Goal: Understand process/instructions: Learn how to perform a task or action

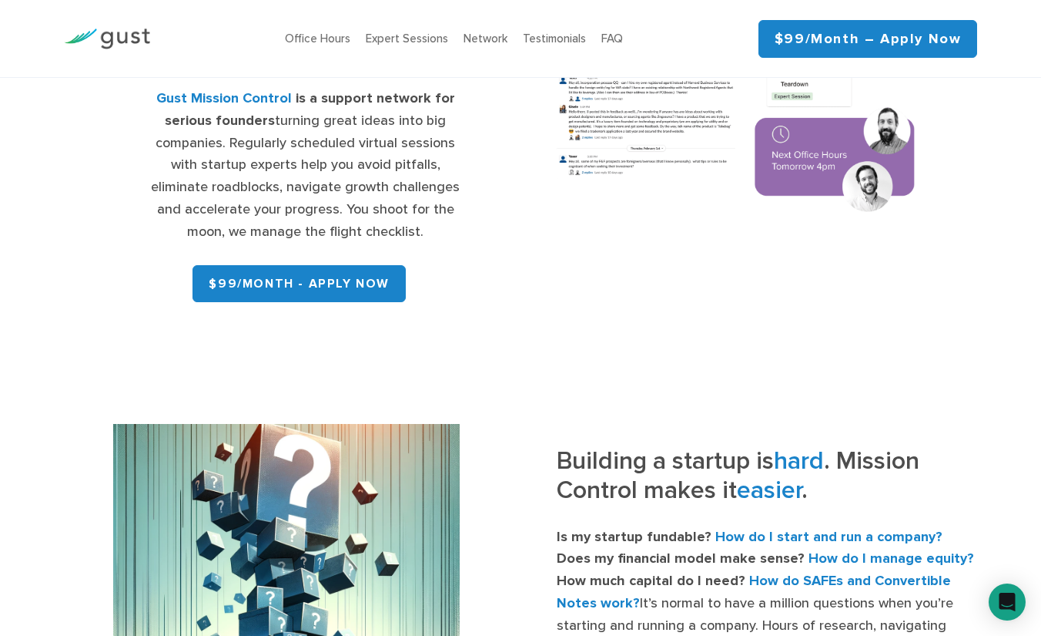
scroll to position [251, 0]
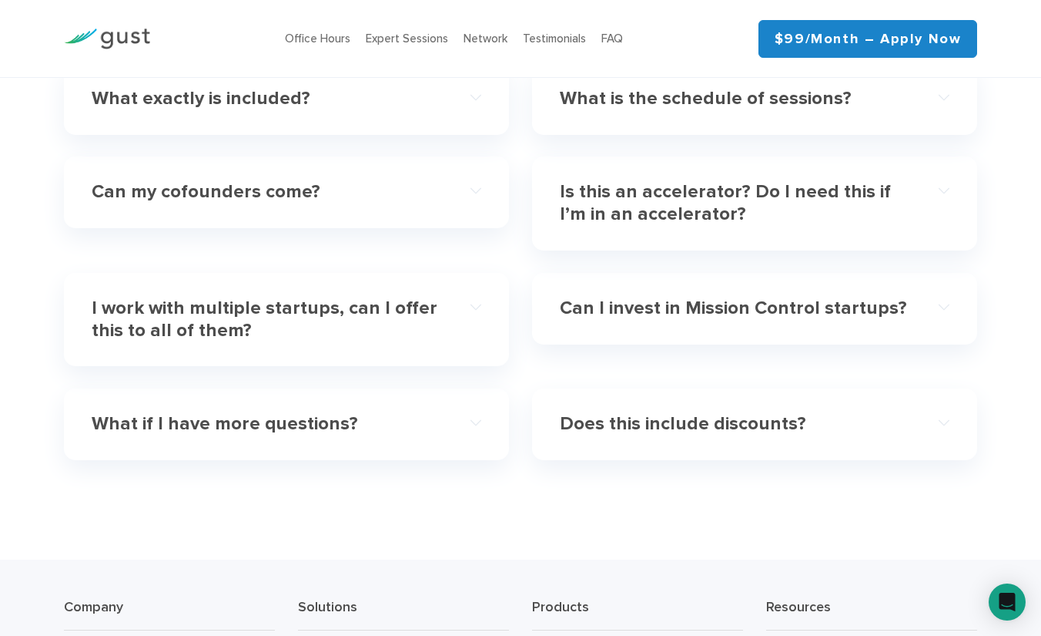
scroll to position [4581, 0]
drag, startPoint x: 342, startPoint y: 218, endPoint x: 277, endPoint y: 202, distance: 66.7
click at [277, 202] on div "Can my cofounders come?" at bounding box center [287, 192] width 390 height 47
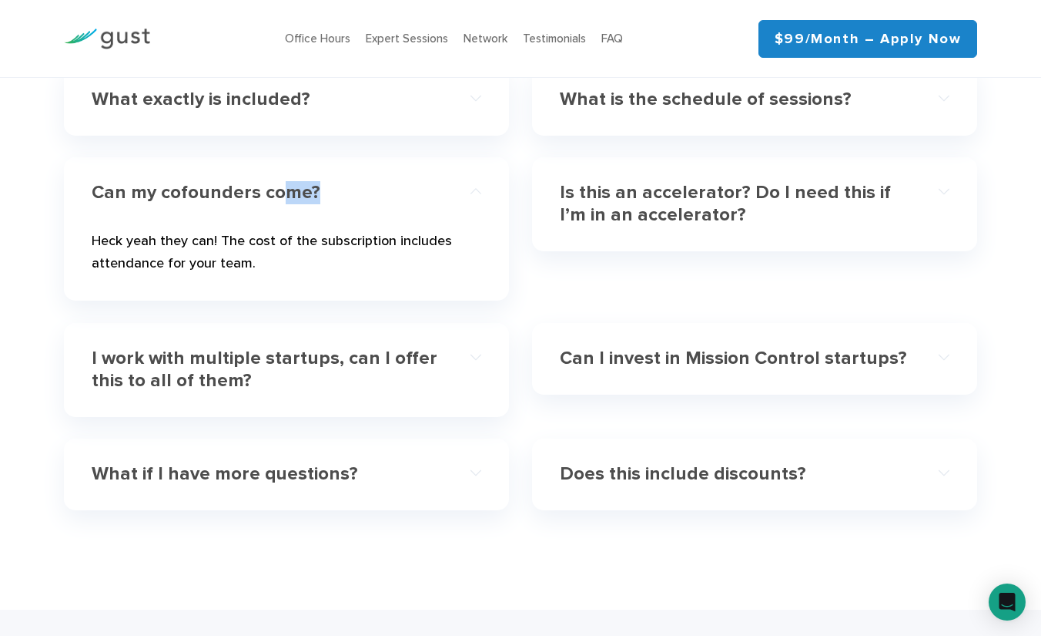
click at [277, 202] on h4 "Can my cofounders come?" at bounding box center [267, 193] width 351 height 22
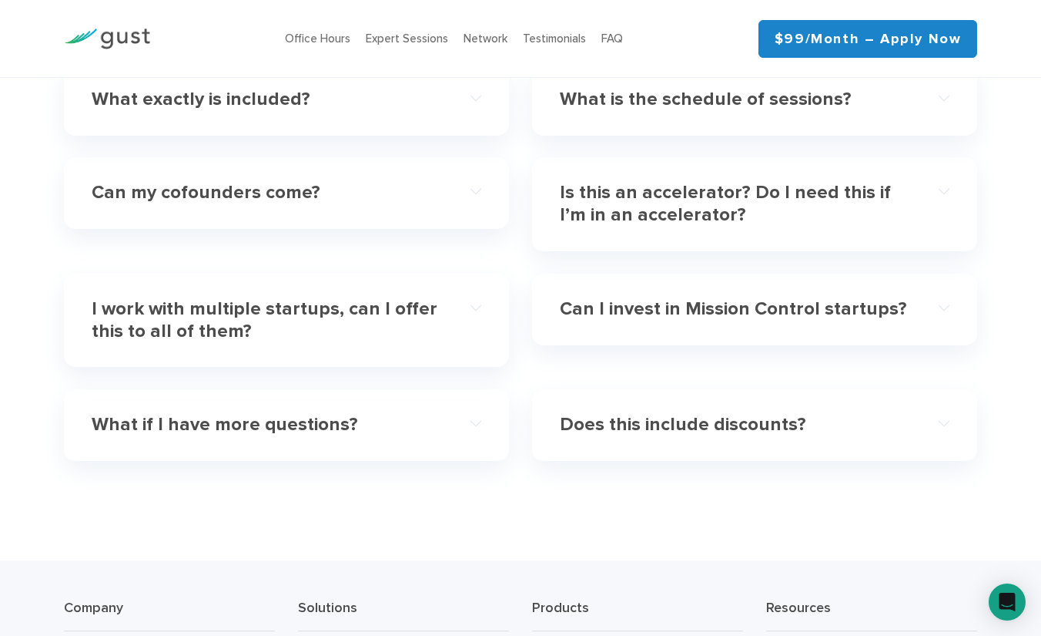
click at [277, 202] on h4 "Can my cofounders come?" at bounding box center [267, 193] width 351 height 22
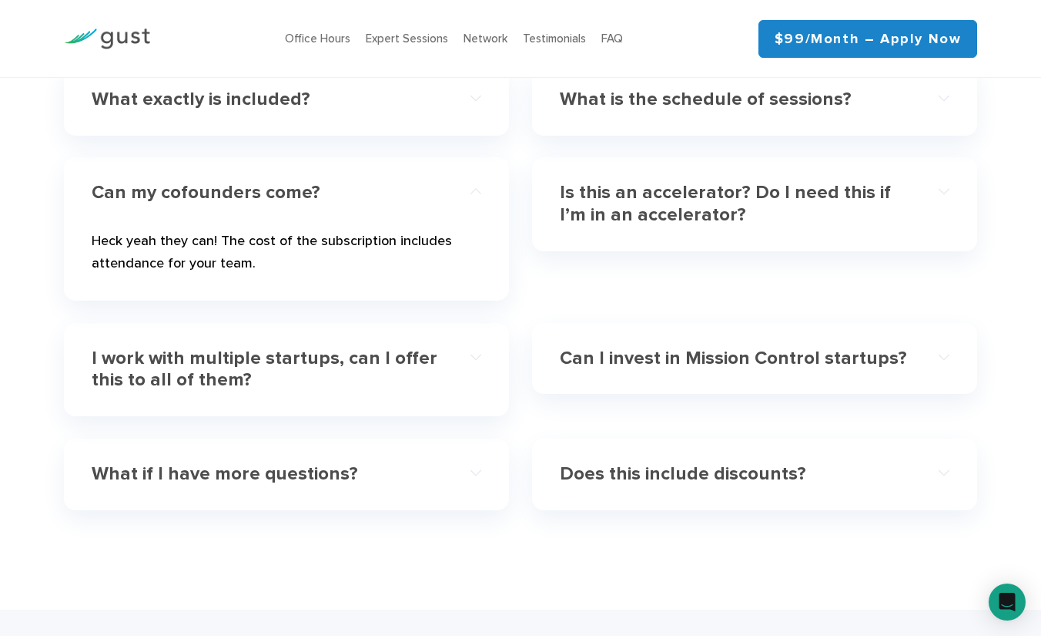
click at [277, 202] on h4 "Can my cofounders come?" at bounding box center [267, 193] width 351 height 22
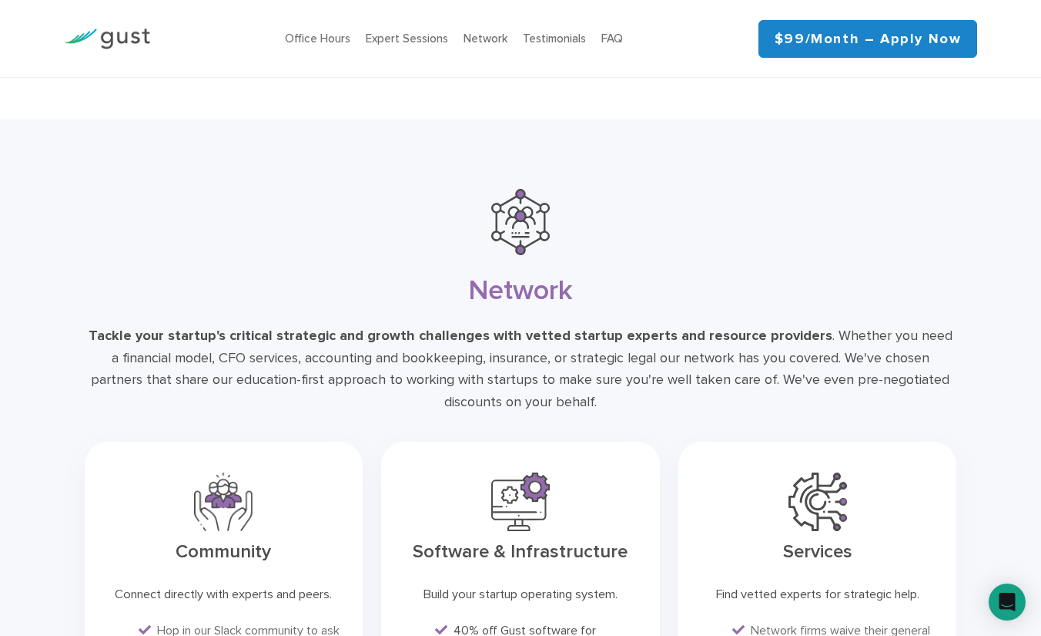
scroll to position [3449, 0]
click at [334, 45] on li "Office Hours" at bounding box center [317, 39] width 65 height 18
click at [340, 39] on link "Office Hours" at bounding box center [317, 39] width 65 height 14
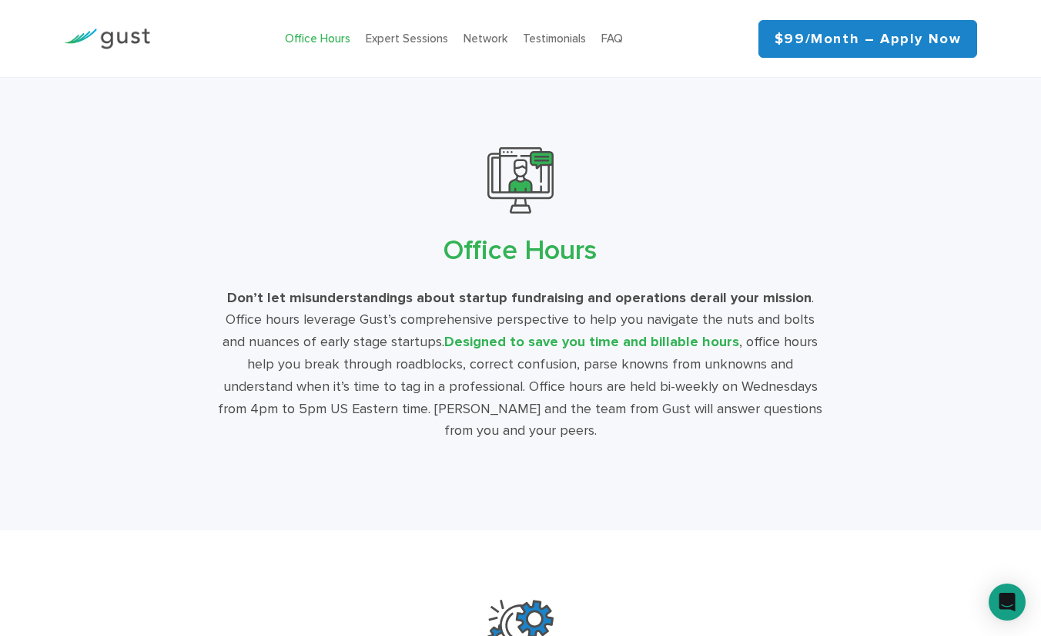
scroll to position [2527, 0]
click at [424, 42] on link "Expert Sessions" at bounding box center [407, 39] width 82 height 14
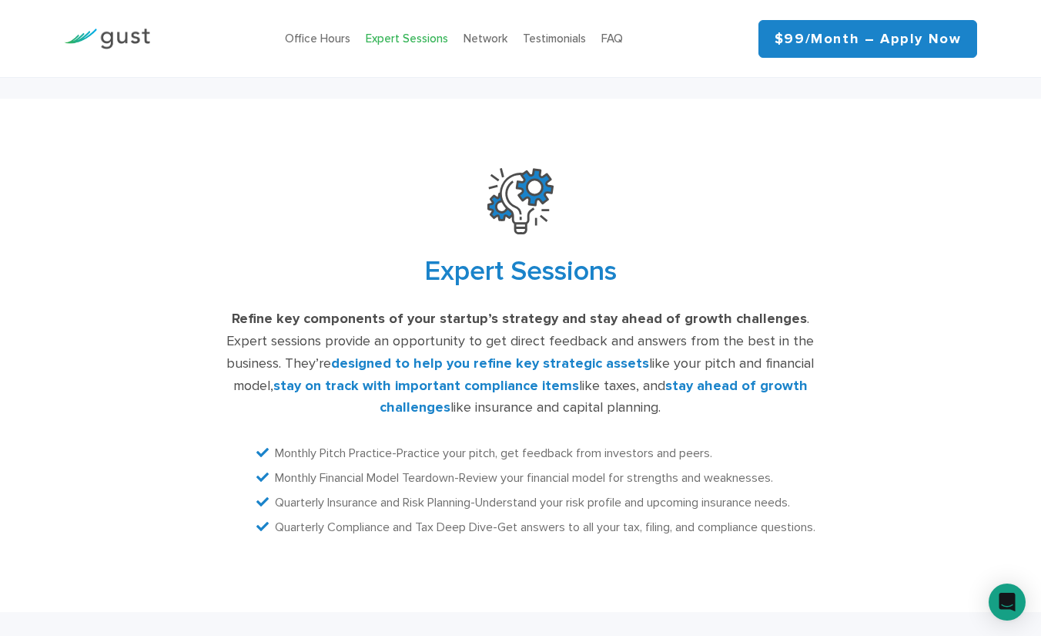
scroll to position [2979, 0]
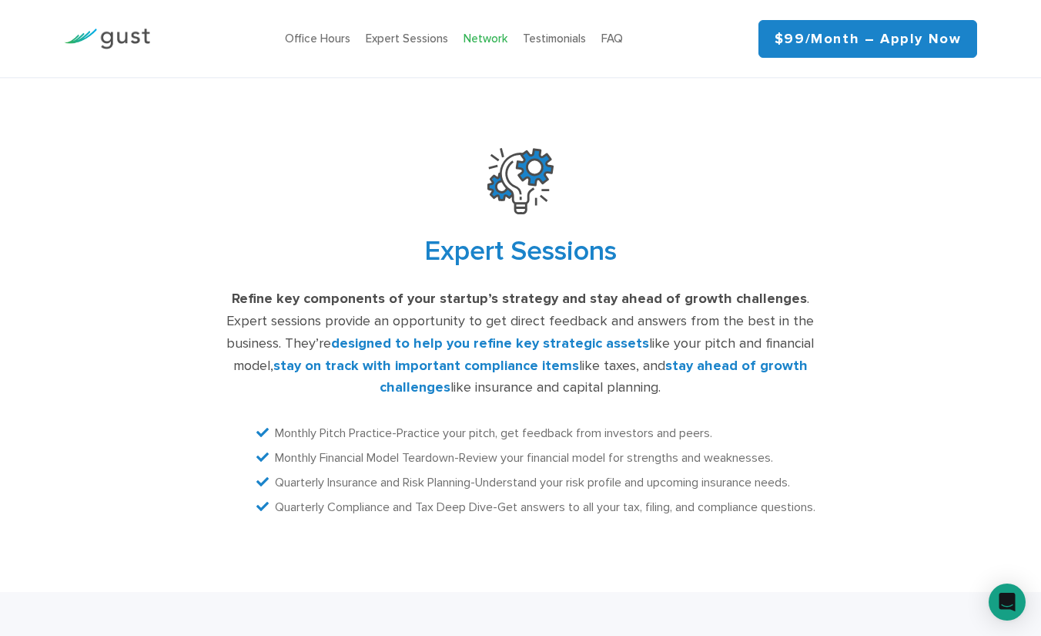
click at [485, 39] on link "Network" at bounding box center [486, 39] width 44 height 14
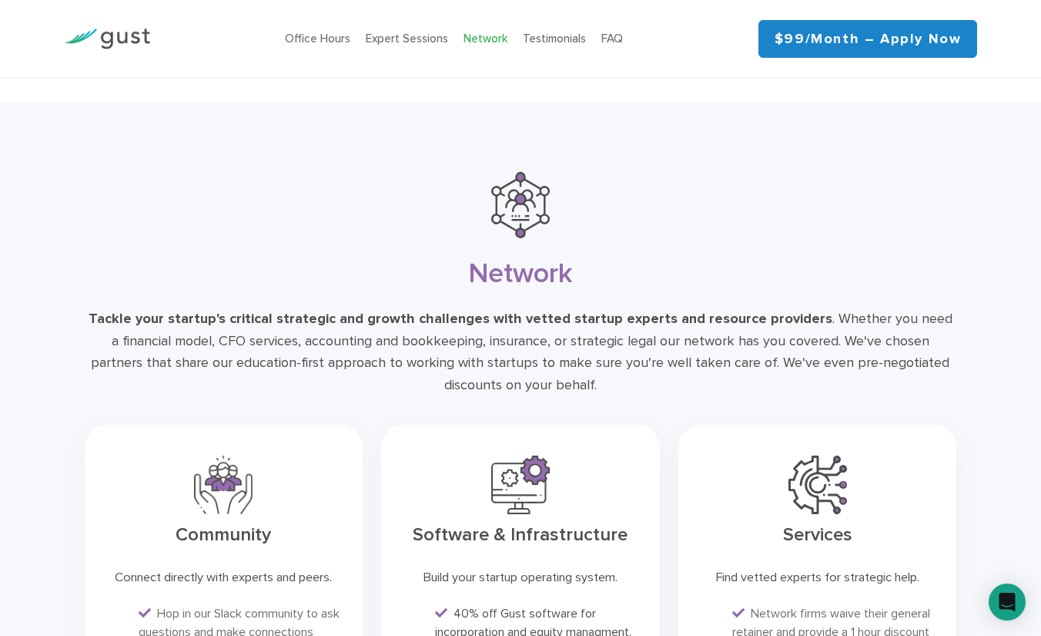
scroll to position [3492, 0]
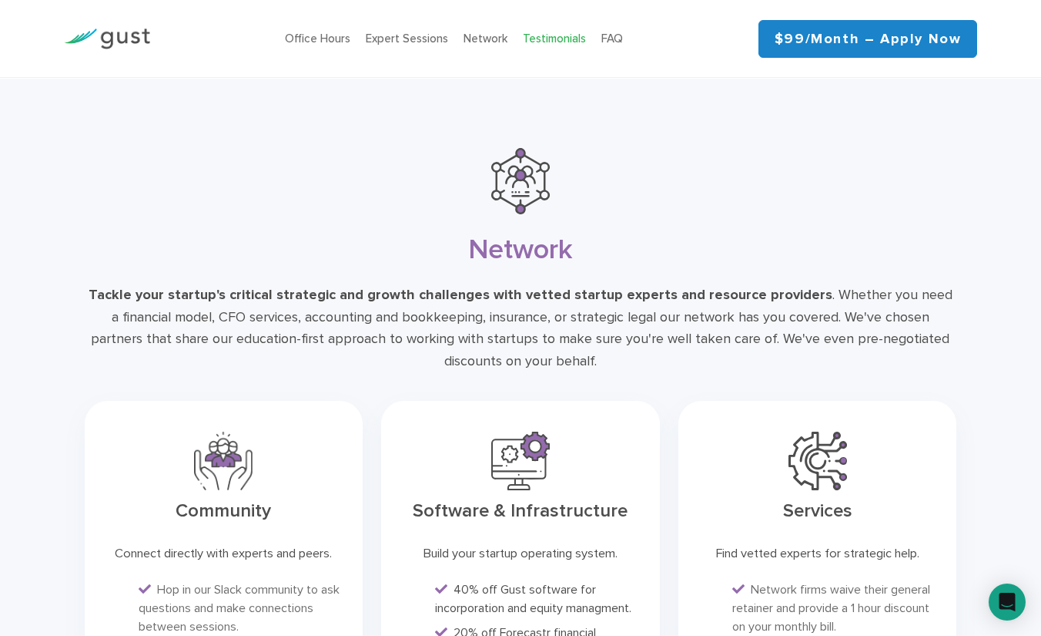
click at [556, 42] on link "Testimonials" at bounding box center [554, 39] width 63 height 14
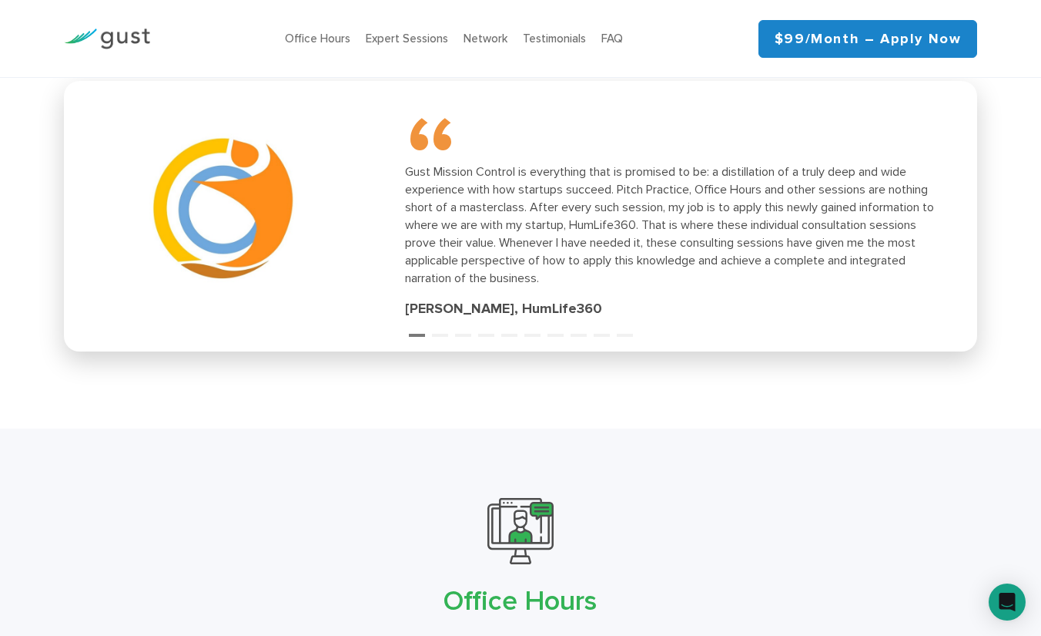
scroll to position [2128, 0]
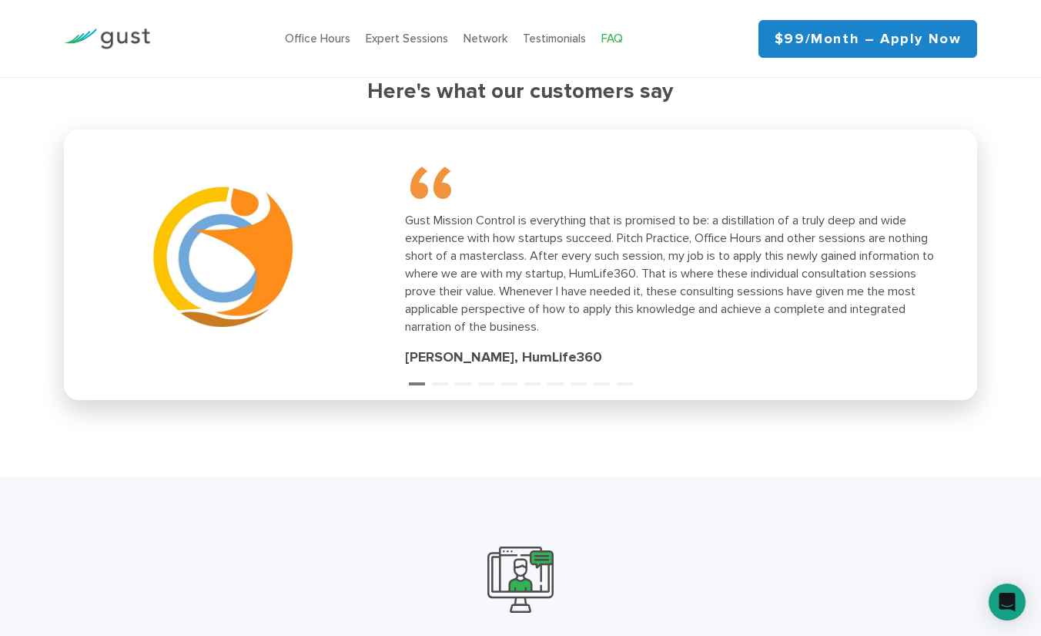
click at [612, 41] on link "FAQ" at bounding box center [613, 39] width 22 height 14
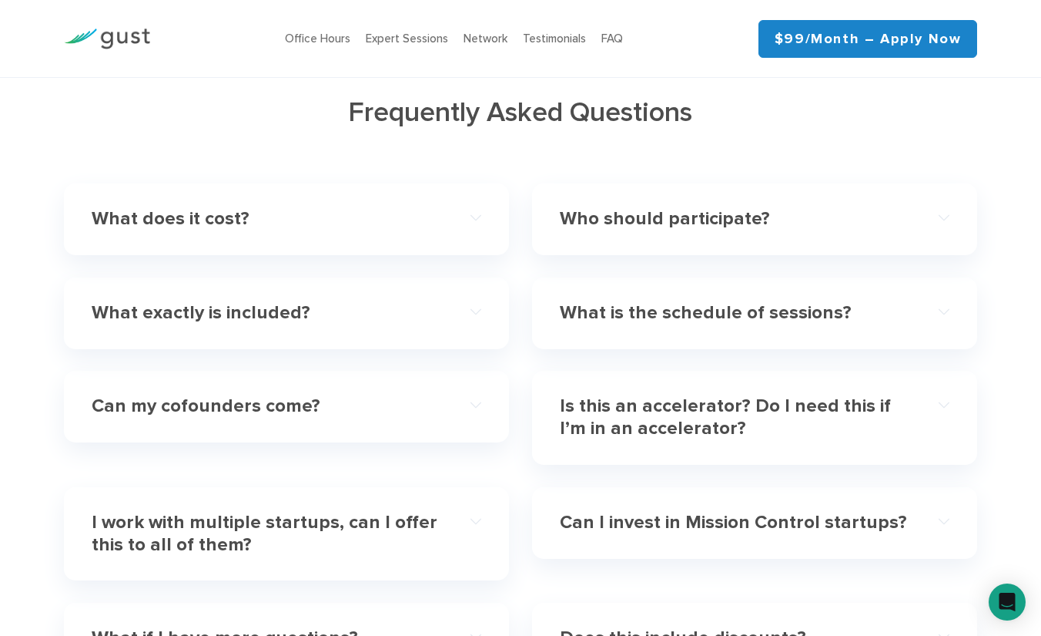
scroll to position [4371, 0]
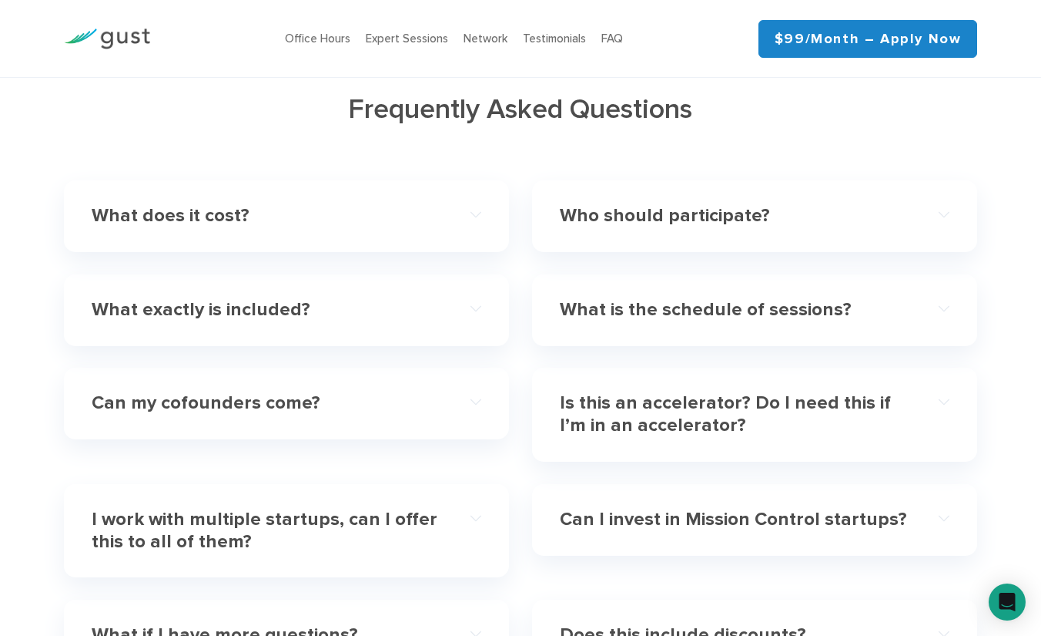
click at [100, 31] on img at bounding box center [107, 39] width 86 height 21
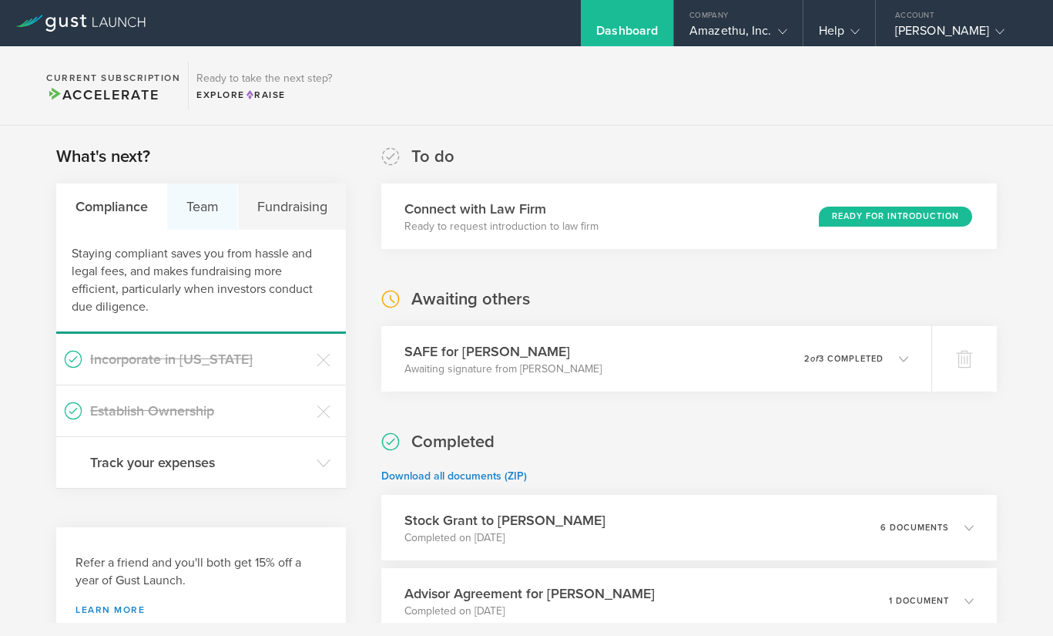
click at [197, 200] on div "Team" at bounding box center [202, 206] width 71 height 46
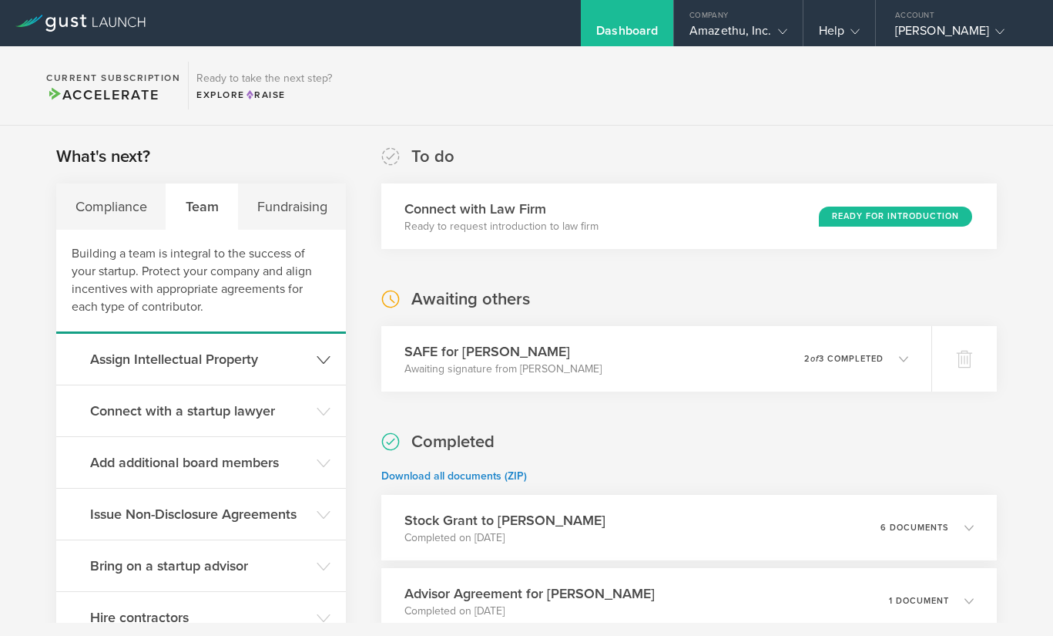
click at [320, 355] on icon at bounding box center [324, 360] width 14 height 14
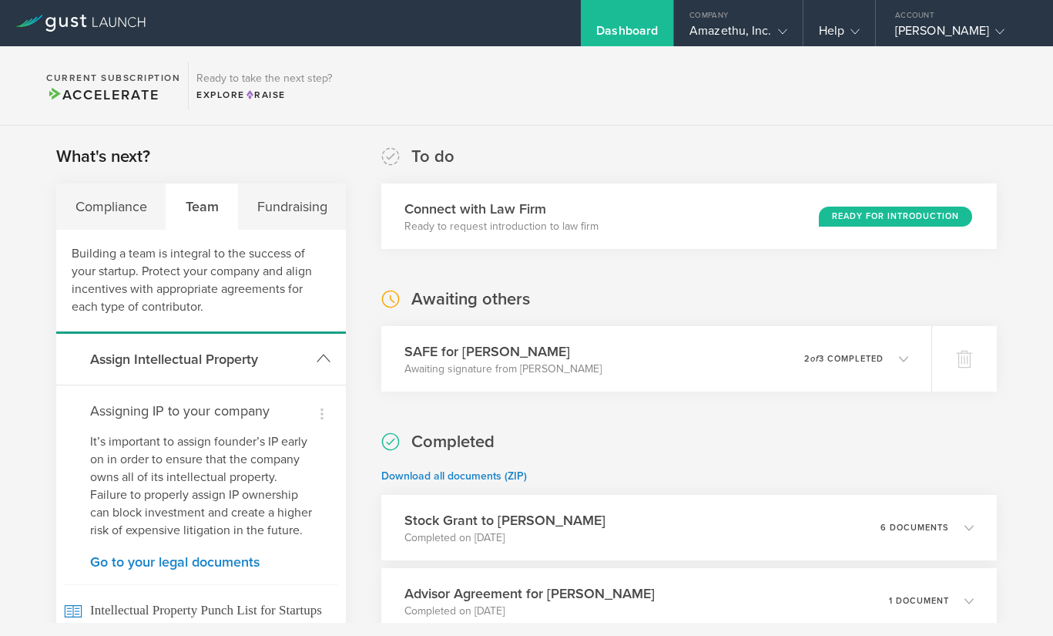
click at [320, 355] on polyline at bounding box center [323, 358] width 12 height 7
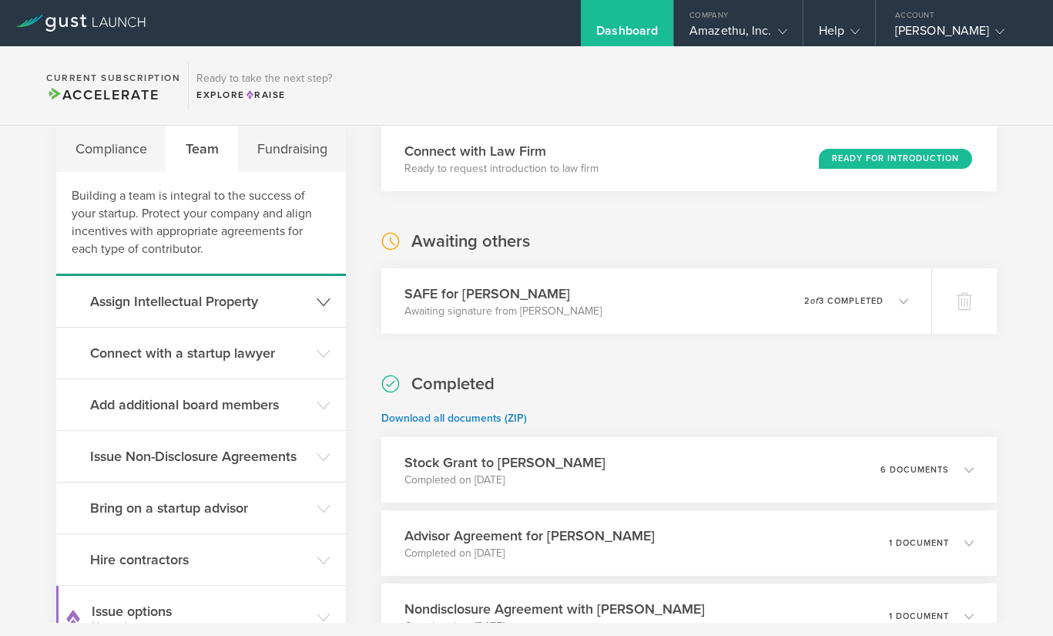
scroll to position [59, 0]
click at [320, 355] on polyline at bounding box center [323, 352] width 12 height 7
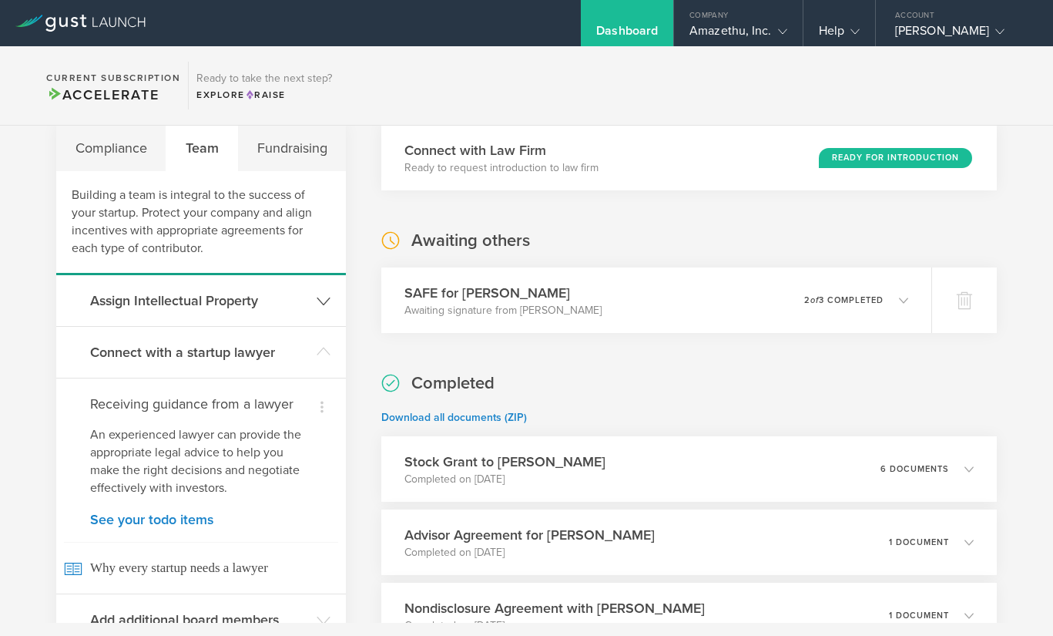
click at [320, 355] on icon at bounding box center [324, 351] width 14 height 14
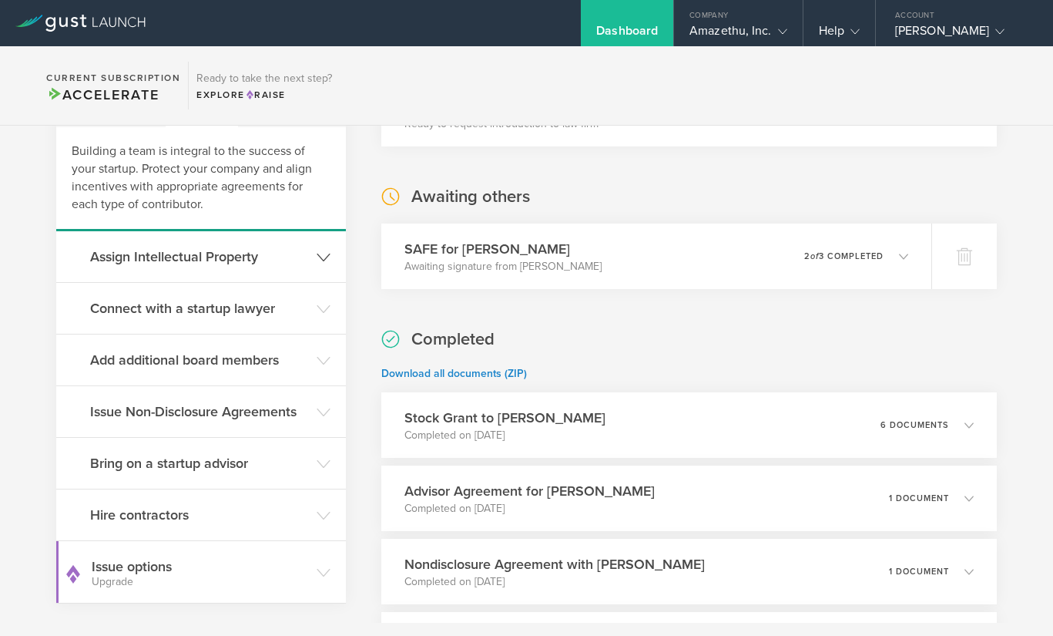
scroll to position [103, 0]
click at [320, 355] on icon at bounding box center [324, 360] width 14 height 14
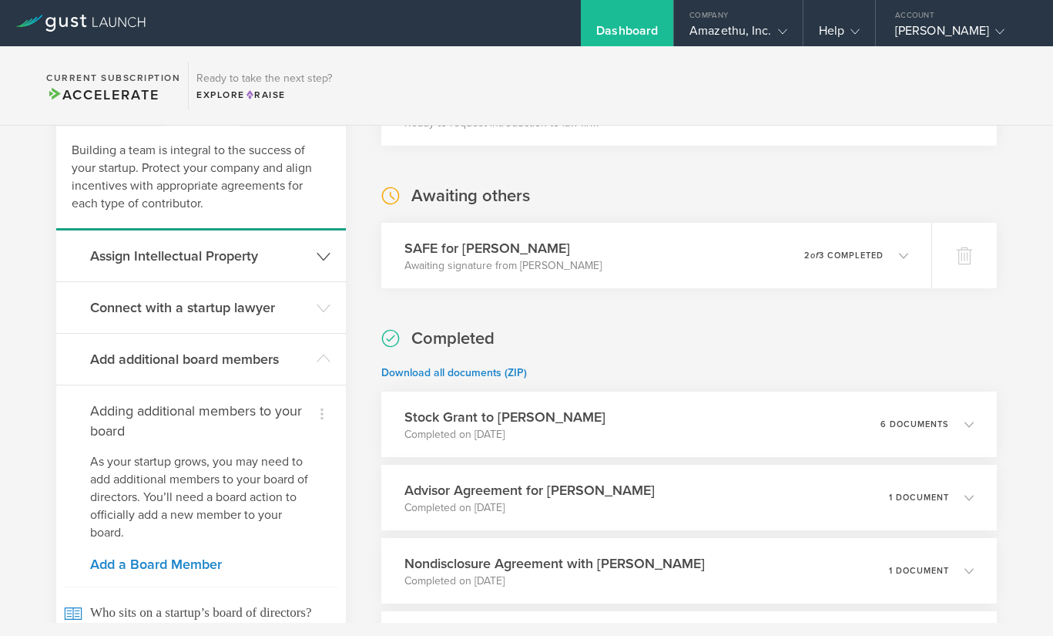
click at [320, 355] on polyline at bounding box center [323, 358] width 12 height 7
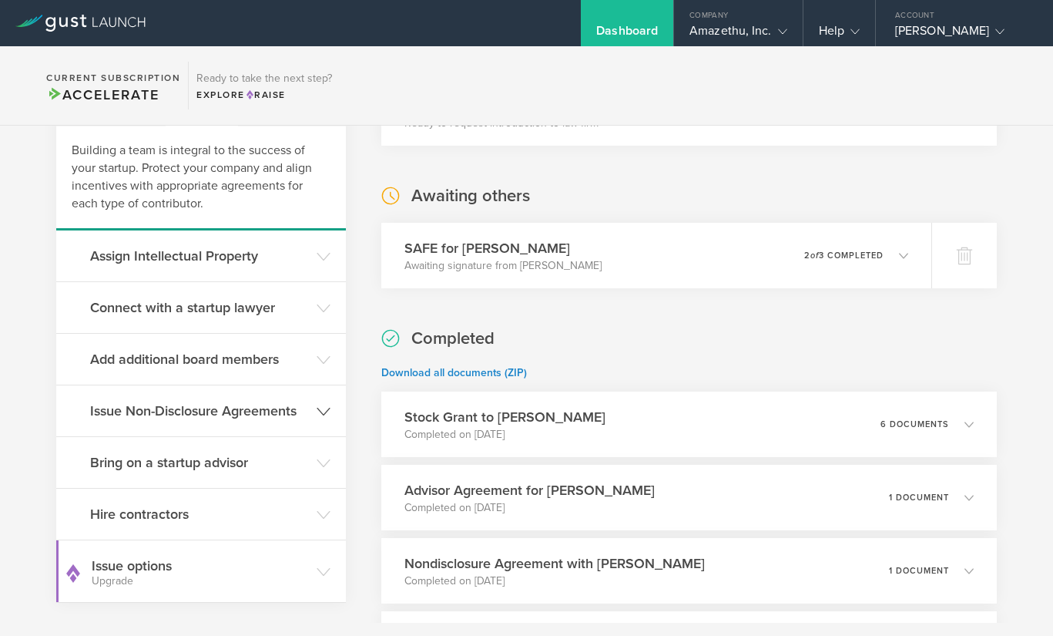
click at [320, 404] on icon at bounding box center [324, 411] width 14 height 14
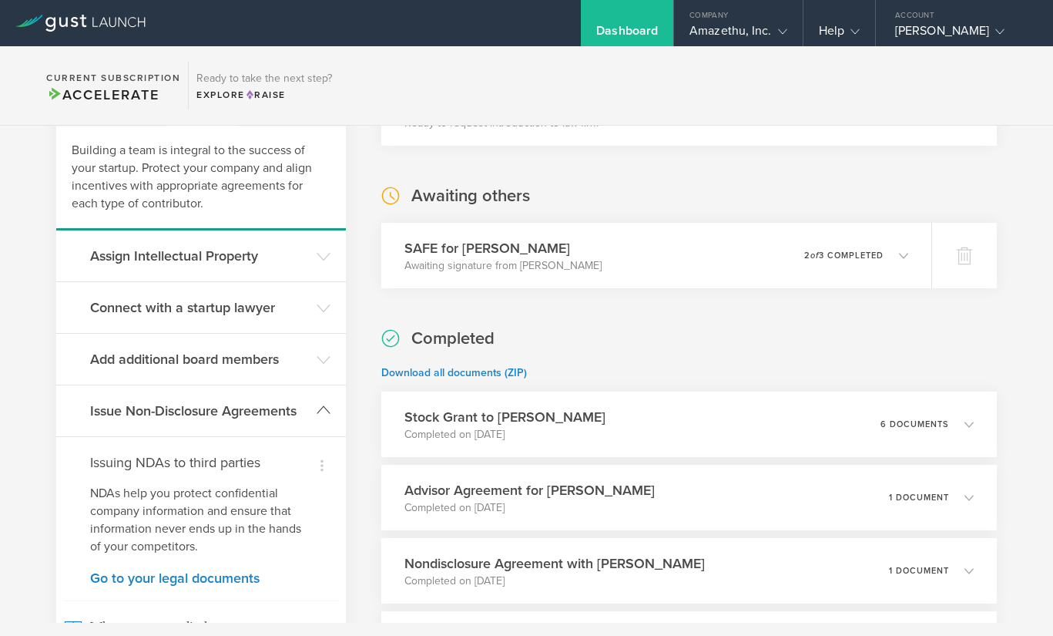
click at [320, 404] on icon at bounding box center [324, 410] width 14 height 14
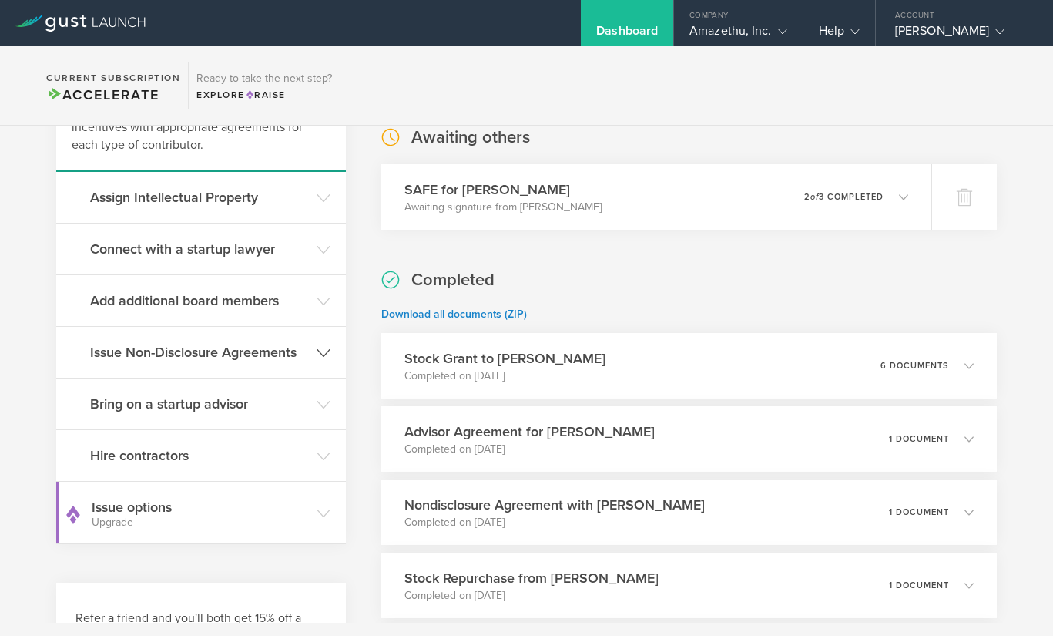
scroll to position [164, 0]
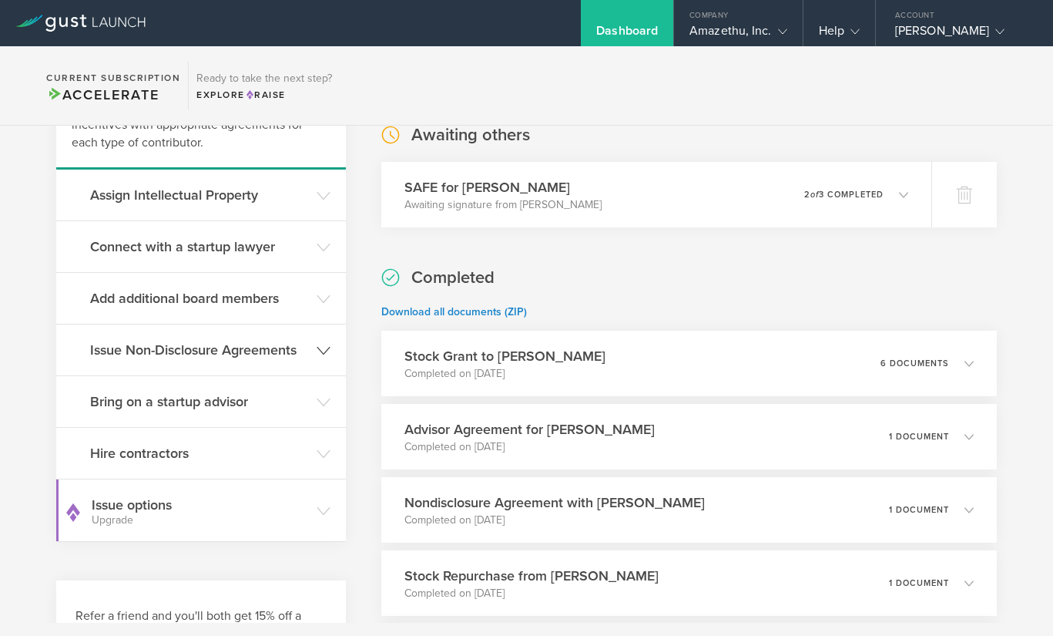
click at [320, 404] on polyline at bounding box center [323, 401] width 12 height 7
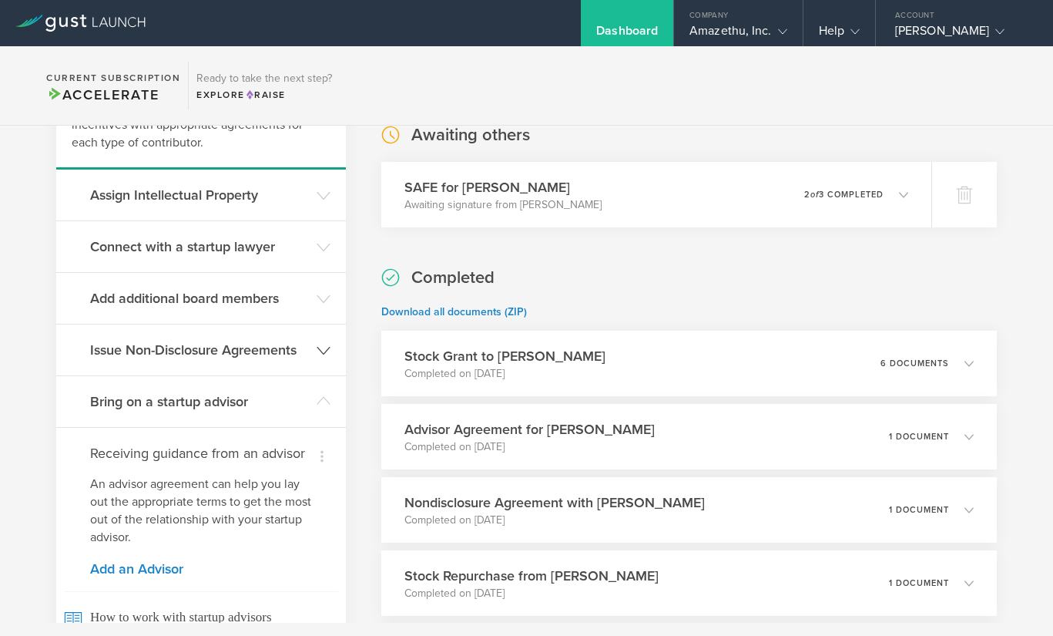
click at [320, 404] on icon at bounding box center [324, 401] width 14 height 14
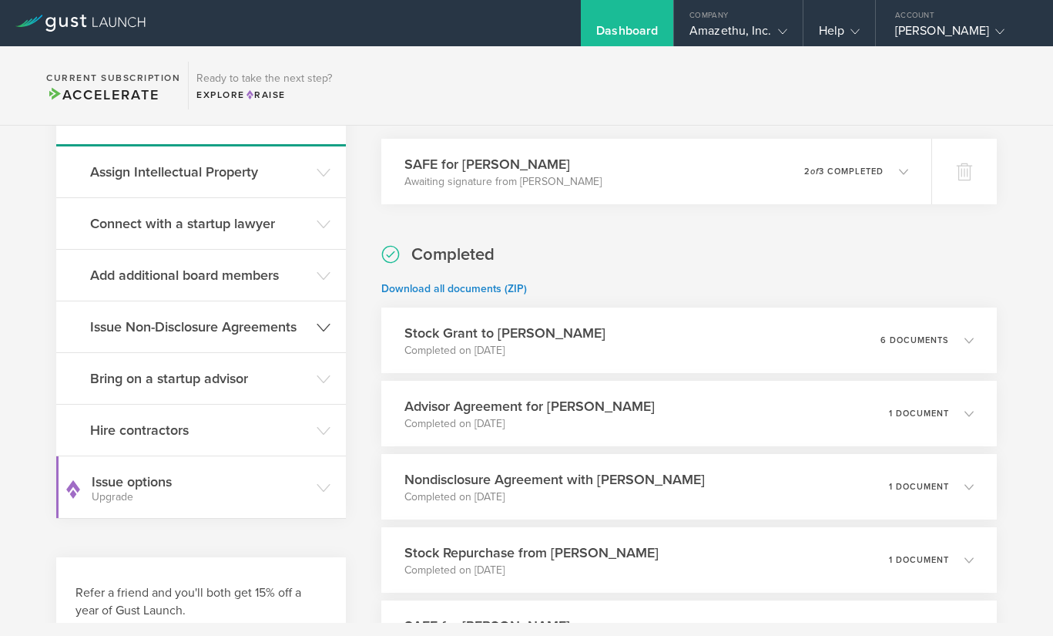
scroll to position [188, 0]
click at [320, 421] on gust-icon at bounding box center [324, 428] width 14 height 15
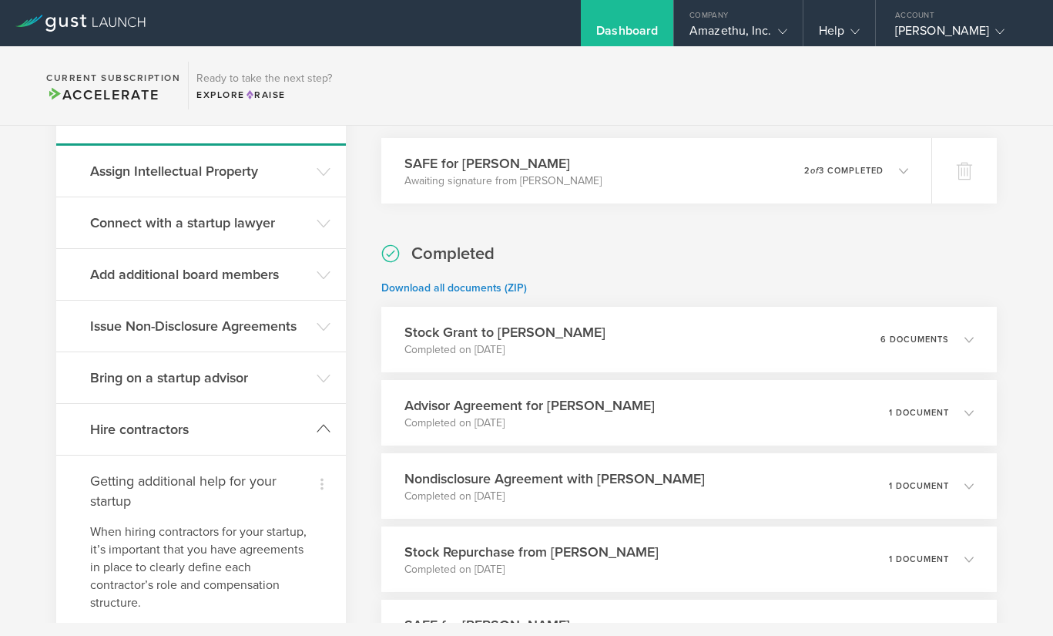
click at [320, 421] on header "Hire contractors" at bounding box center [201, 429] width 290 height 51
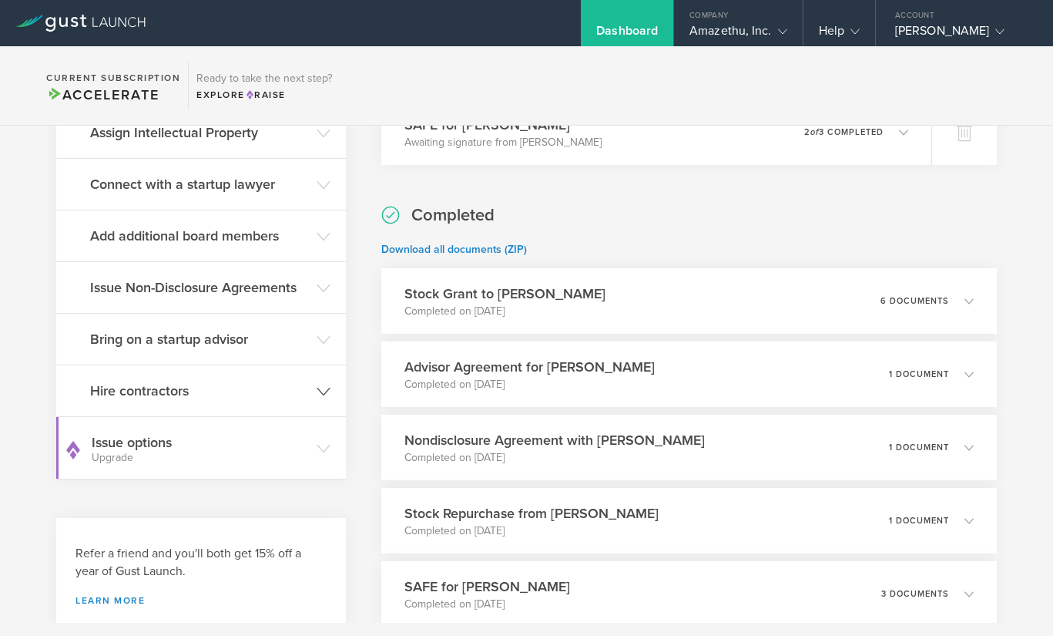
scroll to position [232, 0]
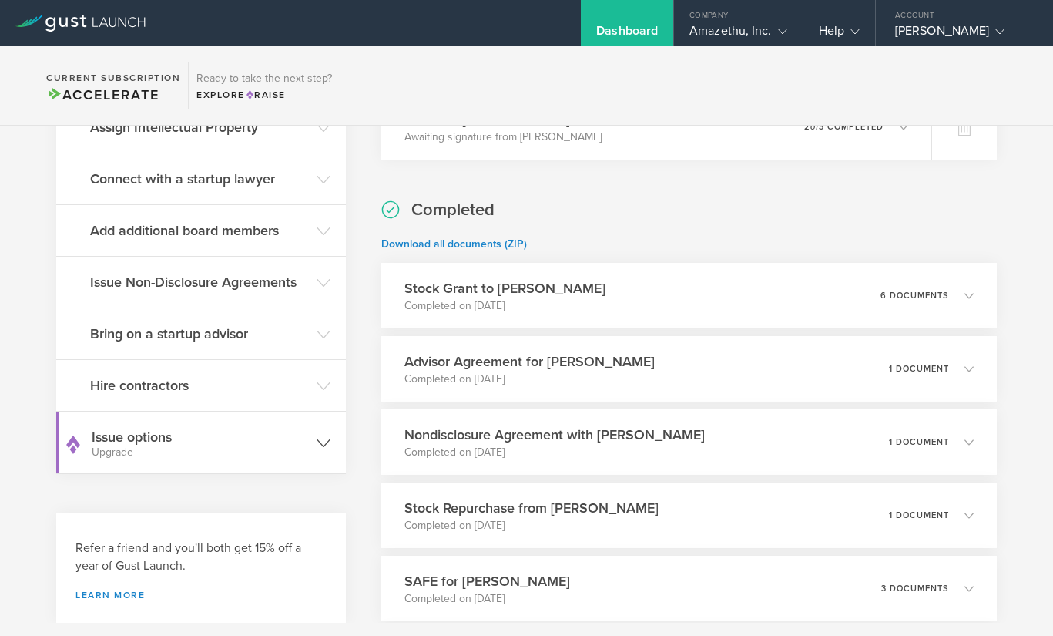
click at [318, 441] on icon at bounding box center [324, 443] width 14 height 14
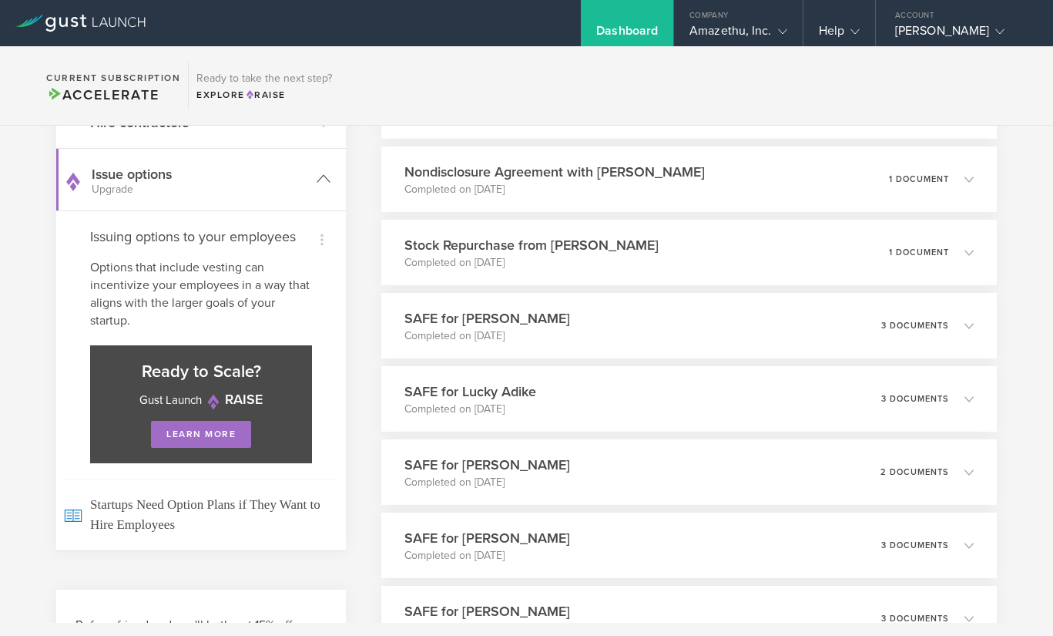
scroll to position [463, 0]
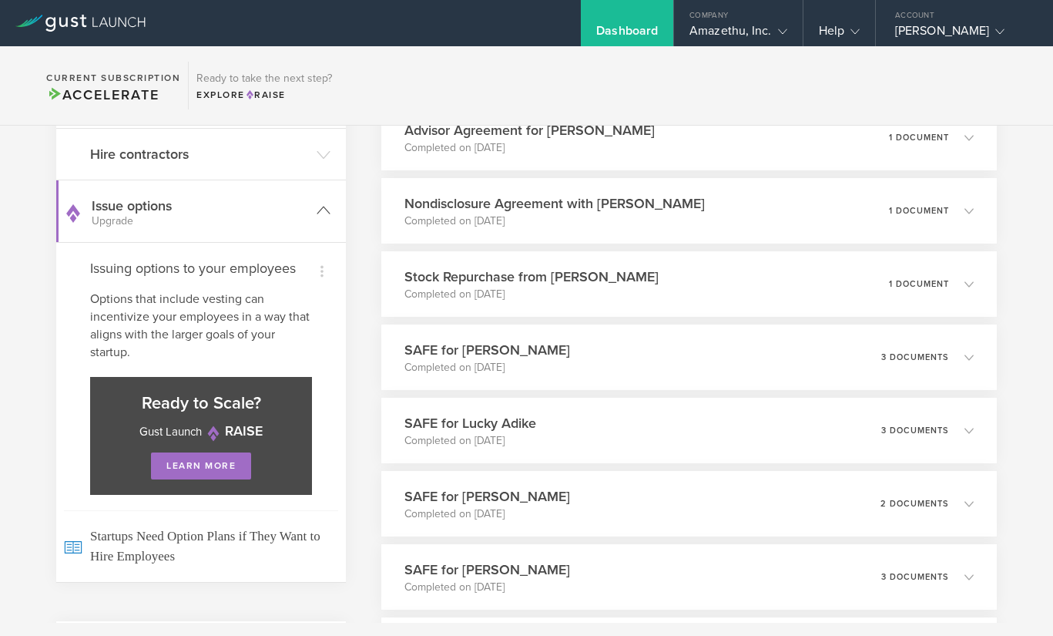
click at [317, 208] on icon at bounding box center [324, 210] width 14 height 14
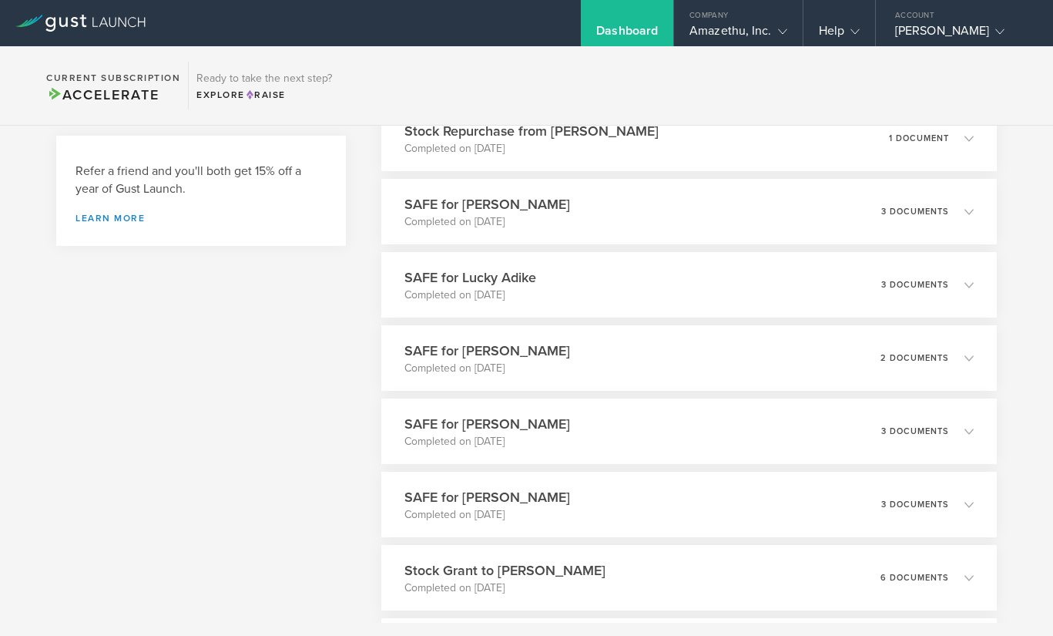
click at [315, 208] on div "Refer a friend and you'll both get 15% off a year of Gust Launch. Learn more" at bounding box center [200, 193] width 251 height 60
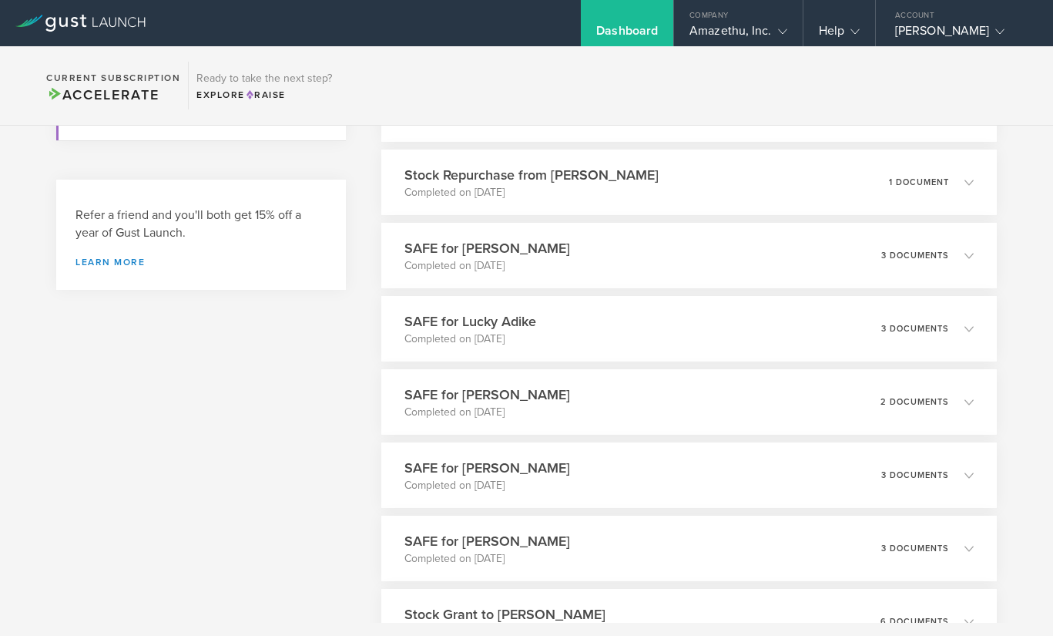
scroll to position [564, 0]
